Goal: Task Accomplishment & Management: Use online tool/utility

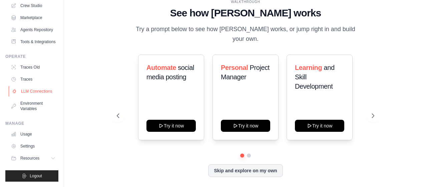
scroll to position [63, 0]
click at [45, 145] on link "Settings" at bounding box center [34, 146] width 50 height 11
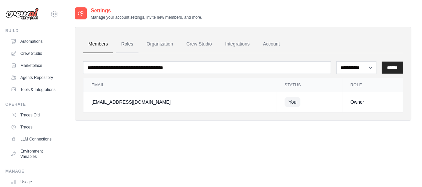
click at [128, 44] on link "Roles" at bounding box center [127, 44] width 23 height 18
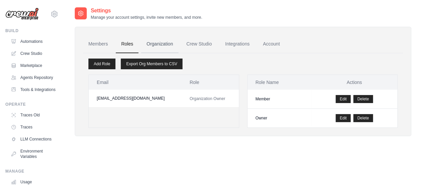
click at [161, 42] on link "Organization" at bounding box center [159, 44] width 37 height 18
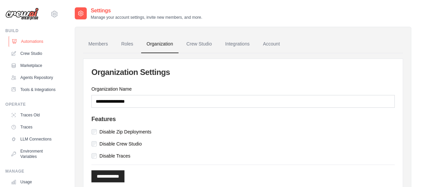
click at [42, 41] on link "Automations" at bounding box center [34, 41] width 50 height 11
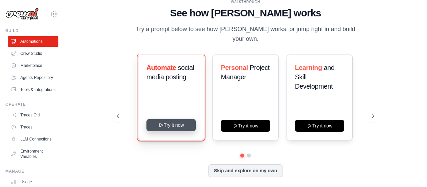
click at [172, 119] on button "Try it now" at bounding box center [171, 125] width 49 height 12
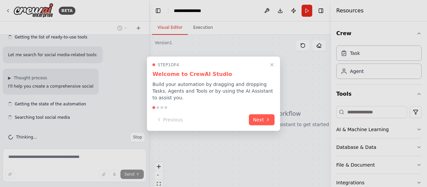
scroll to position [110, 0]
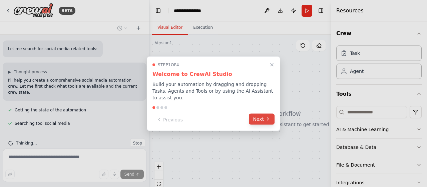
click at [261, 115] on button "Next" at bounding box center [262, 118] width 26 height 11
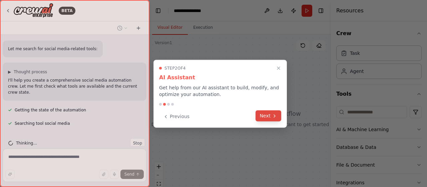
click at [261, 115] on button "Next" at bounding box center [269, 115] width 26 height 11
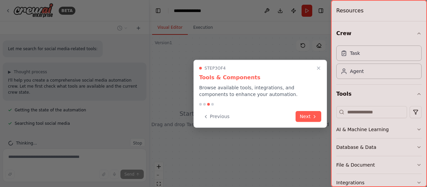
click at [261, 115] on div "Previous Next" at bounding box center [260, 116] width 122 height 11
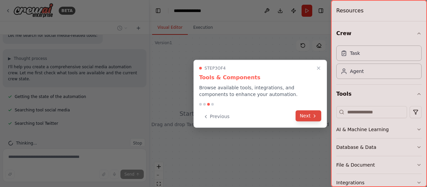
click at [314, 112] on button "Next" at bounding box center [309, 115] width 26 height 11
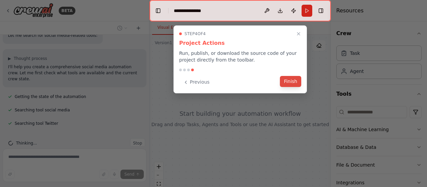
click at [290, 82] on button "Finish" at bounding box center [290, 81] width 21 height 11
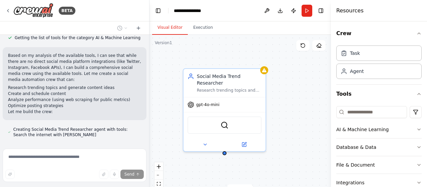
scroll to position [424, 0]
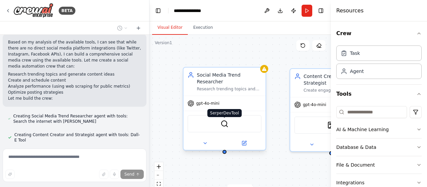
click at [227, 120] on img at bounding box center [225, 124] width 8 height 8
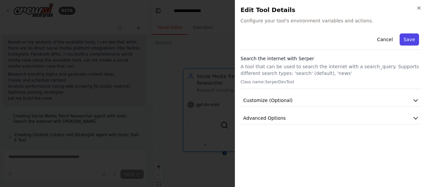
click at [410, 38] on button "Save" at bounding box center [409, 39] width 19 height 12
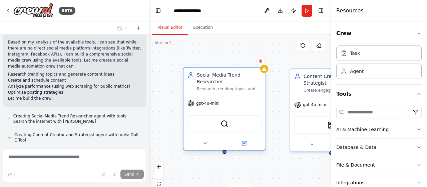
click at [229, 117] on div "SerperDevTool" at bounding box center [225, 123] width 74 height 17
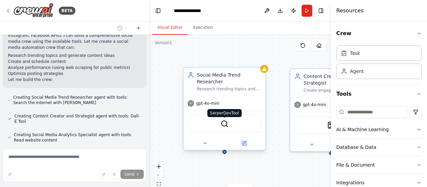
click at [225, 120] on img at bounding box center [225, 124] width 8 height 8
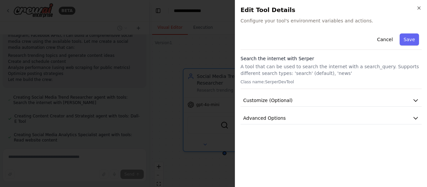
click at [279, 41] on div "Cancel Save" at bounding box center [331, 40] width 181 height 19
click at [292, 22] on span "Configure your tool's environment variables and actions." at bounding box center [331, 20] width 181 height 7
click at [414, 96] on button "Customize (Optional)" at bounding box center [331, 100] width 181 height 12
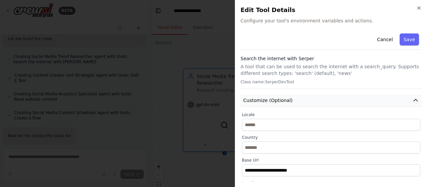
scroll to position [497, 0]
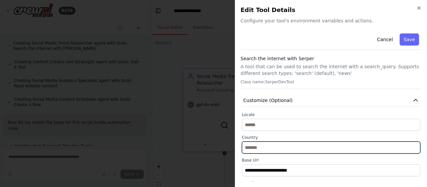
click at [268, 147] on input "text" at bounding box center [331, 147] width 179 height 12
type input "**"
type input "*"
type input "******"
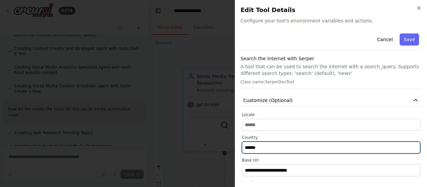
scroll to position [524, 0]
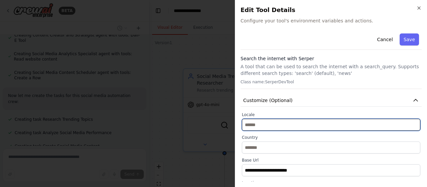
click at [267, 125] on input "text" at bounding box center [331, 125] width 179 height 12
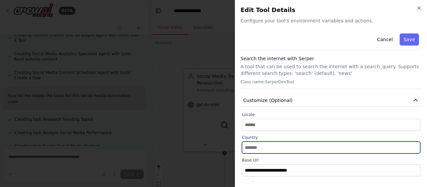
click at [262, 148] on input "text" at bounding box center [331, 147] width 179 height 12
type input "*****"
type input "******"
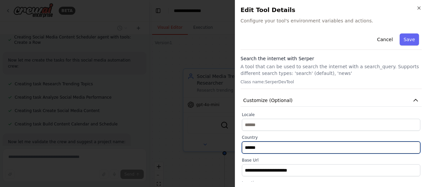
scroll to position [573, 0]
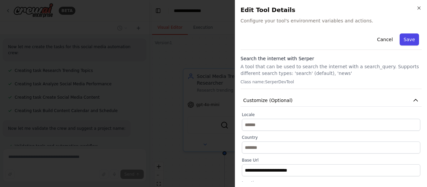
click at [406, 38] on button "Save" at bounding box center [409, 39] width 19 height 12
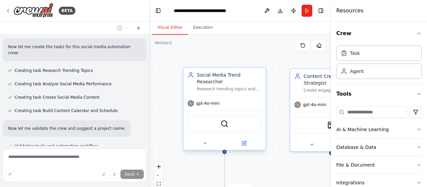
scroll to position [586, 0]
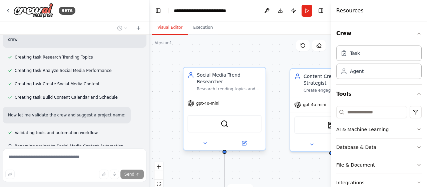
click at [201, 141] on div at bounding box center [225, 142] width 82 height 13
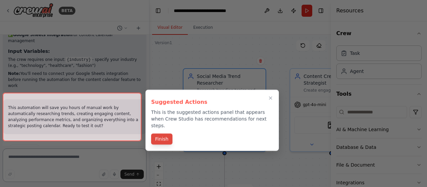
scroll to position [917, 0]
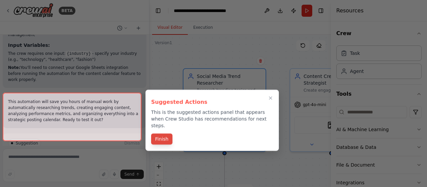
click at [165, 134] on button "Finish" at bounding box center [161, 138] width 21 height 11
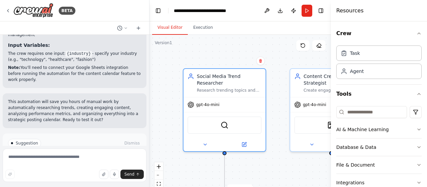
click at [116, 166] on button "Run Automation" at bounding box center [74, 171] width 133 height 11
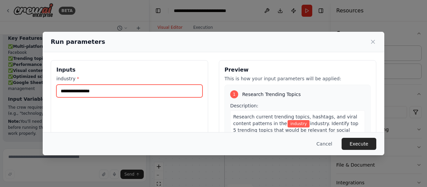
click at [93, 91] on input "industry *" at bounding box center [129, 90] width 146 height 13
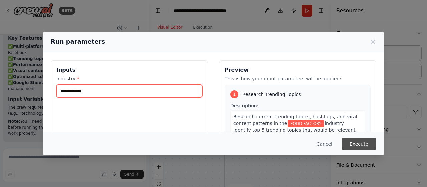
type input "**********"
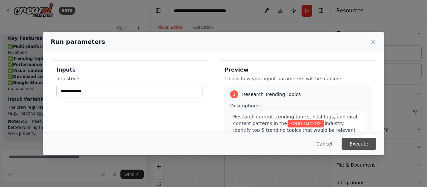
click at [362, 141] on button "Execute" at bounding box center [359, 144] width 35 height 12
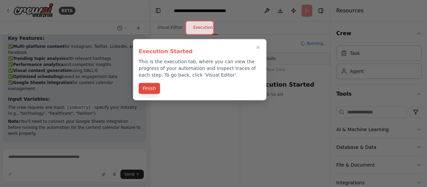
click at [146, 87] on button "Finish" at bounding box center [149, 88] width 21 height 11
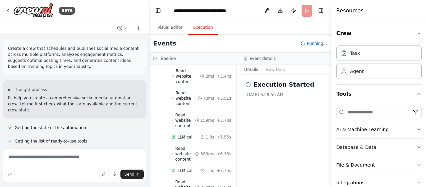
scroll to position [296, 0]
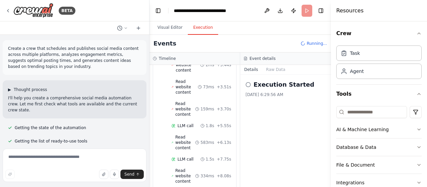
click at [11, 90] on span "▶" at bounding box center [9, 89] width 3 height 5
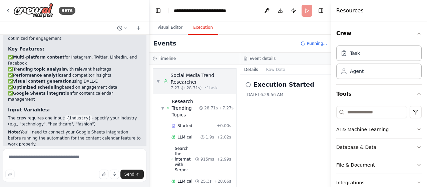
scroll to position [619, 0]
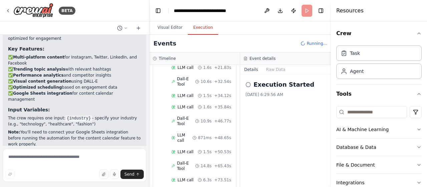
click at [158, 80] on div "▼ Create Social Media Content Started + 0.00s LLM call 1.4s + 1.35s Dall-E Tool…" at bounding box center [194, 101] width 83 height 218
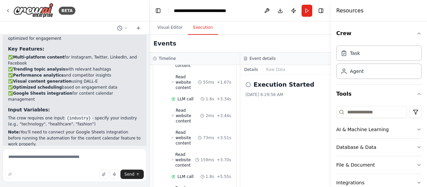
scroll to position [0, 0]
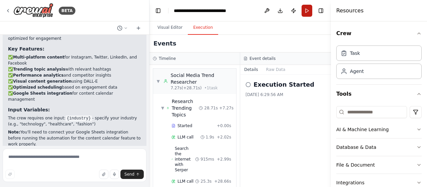
click at [307, 9] on button "Run" at bounding box center [307, 11] width 11 height 12
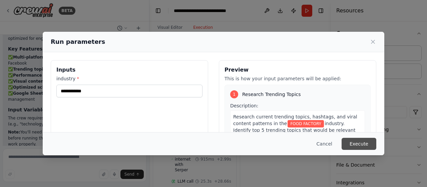
click at [363, 145] on button "Execute" at bounding box center [359, 144] width 35 height 12
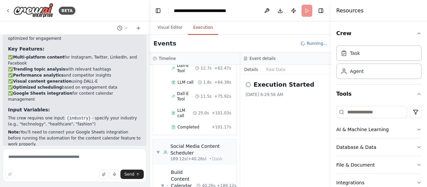
scroll to position [973, 0]
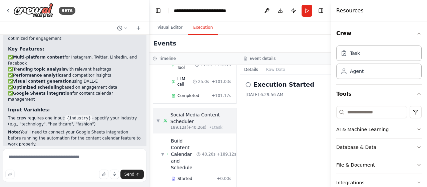
click at [193, 111] on div "Social Media Content Scheduler" at bounding box center [202, 117] width 62 height 13
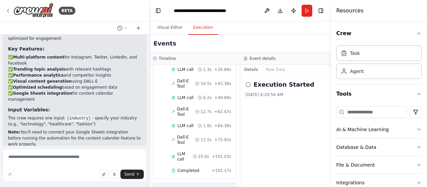
click at [193, 106] on span "Dall-E Tool" at bounding box center [186, 111] width 18 height 11
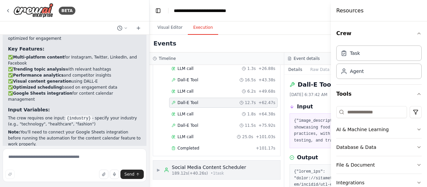
scroll to position [624, 0]
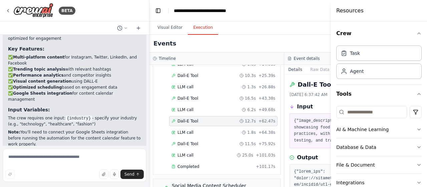
click at [316, 56] on div "Event details" at bounding box center [352, 58] width 128 height 5
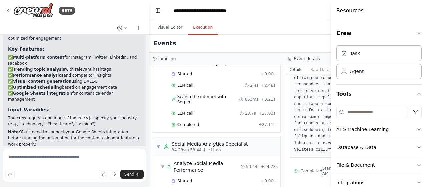
scroll to position [0, 0]
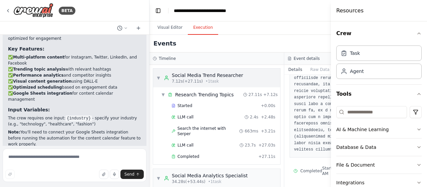
click at [196, 82] on span "7.12s (+27.11s)" at bounding box center [187, 80] width 31 height 5
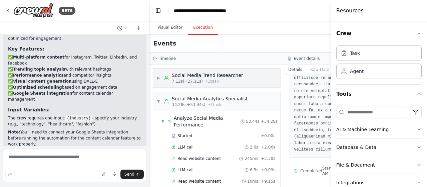
click at [196, 82] on span "7.12s (+27.11s)" at bounding box center [187, 80] width 31 height 5
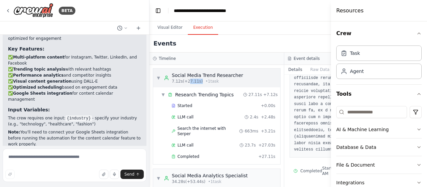
click at [196, 82] on span "7.12s (+27.11s)" at bounding box center [187, 80] width 31 height 5
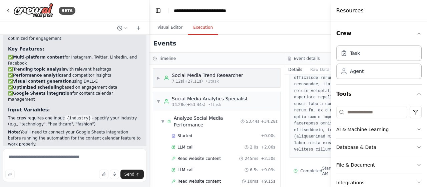
click at [214, 81] on div "7.12s (+27.11s) • 1 task" at bounding box center [207, 80] width 71 height 5
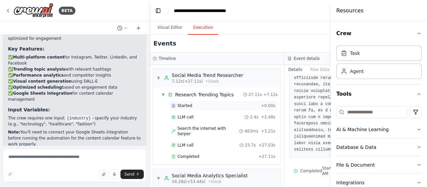
click at [186, 106] on span "Started" at bounding box center [185, 105] width 15 height 5
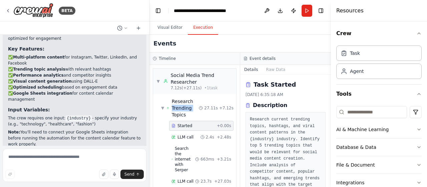
click at [186, 106] on span "Research Trending Topics" at bounding box center [185, 108] width 27 height 20
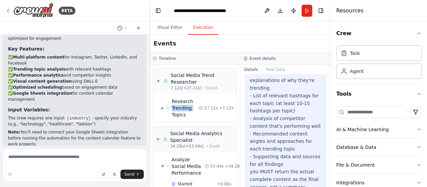
scroll to position [289, 0]
